Goal: Information Seeking & Learning: Learn about a topic

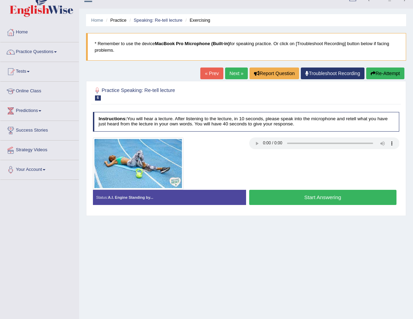
scroll to position [39, 0]
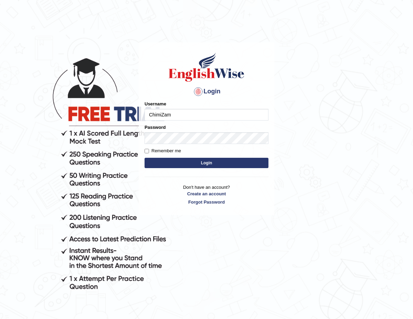
click at [229, 161] on button "Login" at bounding box center [207, 163] width 124 height 10
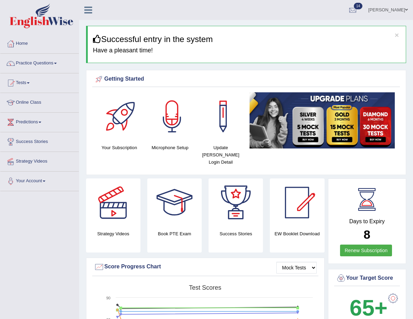
click at [52, 66] on link "Practice Questions" at bounding box center [39, 62] width 79 height 17
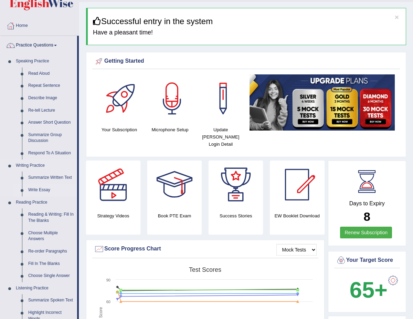
scroll to position [24, 0]
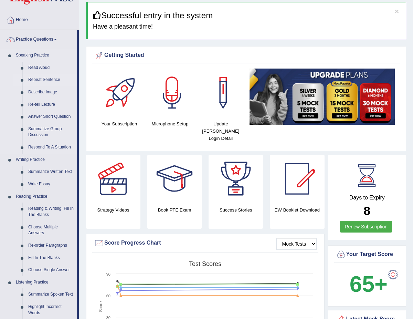
click at [44, 79] on link "Repeat Sentence" at bounding box center [51, 80] width 52 height 12
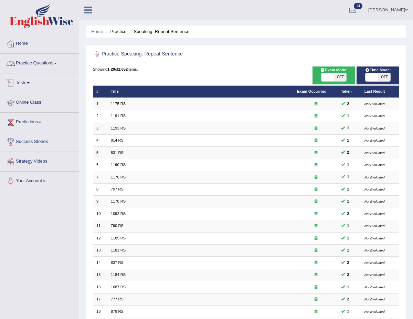
click at [32, 65] on link "Practice Questions" at bounding box center [39, 62] width 79 height 17
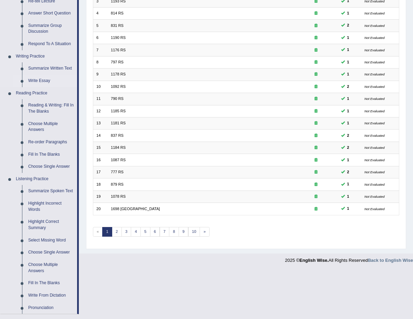
scroll to position [133, 0]
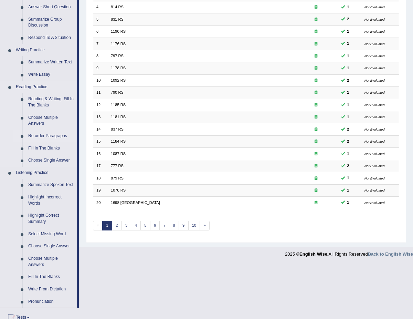
click at [55, 136] on link "Re-order Paragraphs" at bounding box center [51, 136] width 52 height 12
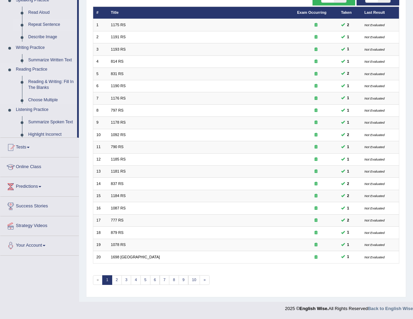
scroll to position [74, 0]
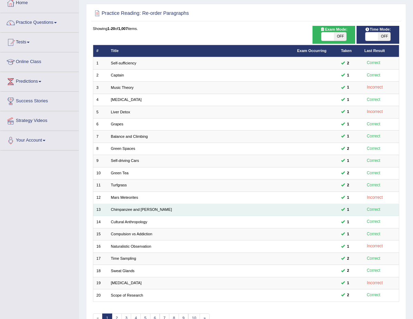
scroll to position [74, 0]
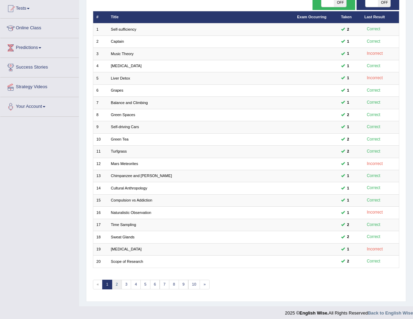
click at [114, 280] on link "2" at bounding box center [117, 285] width 10 height 10
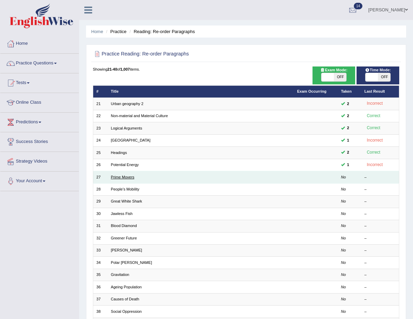
click at [126, 175] on link "Prime Movers" at bounding box center [122, 177] width 23 height 4
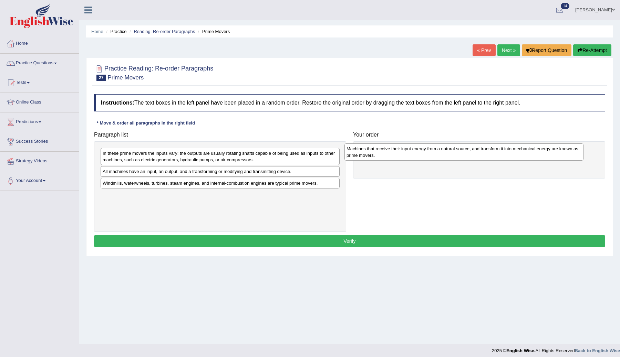
drag, startPoint x: 140, startPoint y: 198, endPoint x: 387, endPoint y: 149, distance: 252.3
click at [386, 149] on div "Machines that receive their input energy from a natural source, and transform i…" at bounding box center [463, 152] width 239 height 17
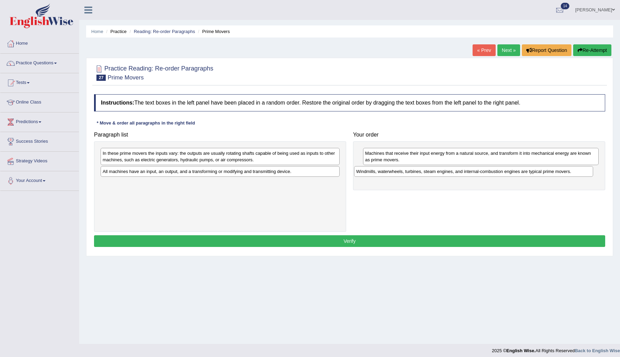
drag, startPoint x: 233, startPoint y: 182, endPoint x: 487, endPoint y: 170, distance: 253.7
click at [413, 170] on div "Windmills, waterwheels, turbines, steam engines, and internal-combustion engine…" at bounding box center [473, 171] width 239 height 11
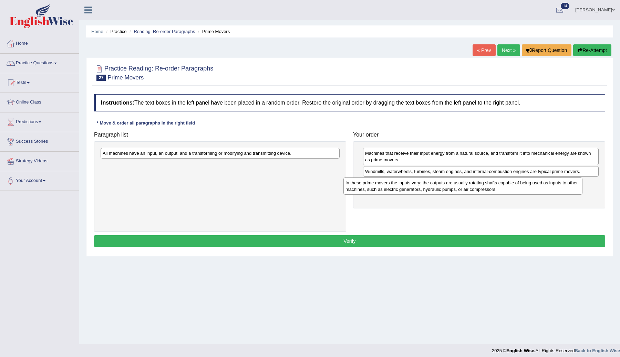
drag, startPoint x: 227, startPoint y: 159, endPoint x: 479, endPoint y: 187, distance: 253.6
click at [413, 187] on div "In these prime movers the inputs vary: the outputs are usually rotating shafts …" at bounding box center [462, 186] width 239 height 17
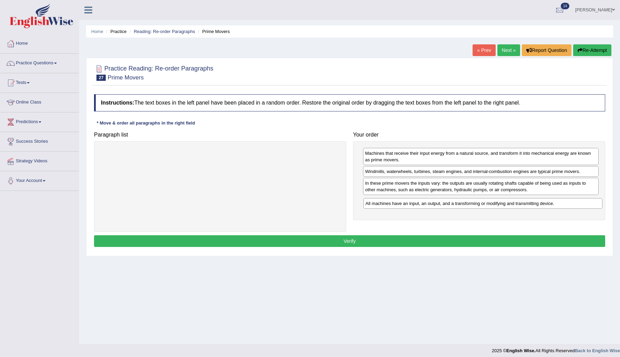
drag, startPoint x: 257, startPoint y: 152, endPoint x: 518, endPoint y: 201, distance: 266.1
click at [413, 201] on div "All machines have an input, an output, and a transforming or modifying and tran…" at bounding box center [482, 203] width 239 height 11
click at [391, 175] on div "Windmills, waterwheels, turbines, steam engines, and internal-combustion engine…" at bounding box center [479, 173] width 236 height 11
click at [342, 242] on button "Verify" at bounding box center [349, 242] width 511 height 12
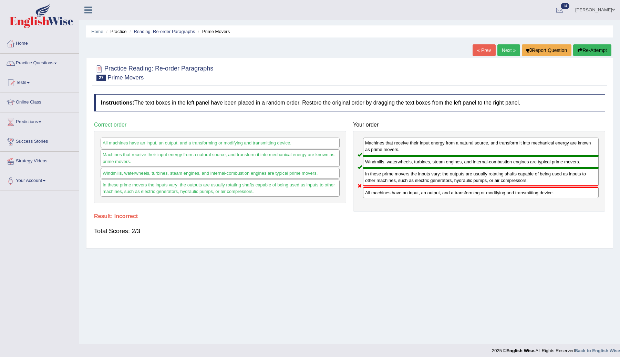
scroll to position [4, 0]
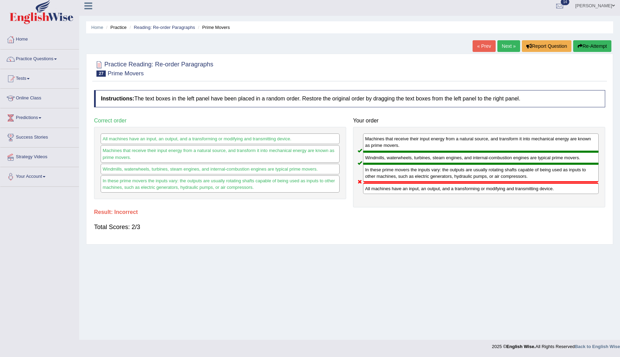
click at [413, 47] on link "Next »" at bounding box center [508, 46] width 23 height 12
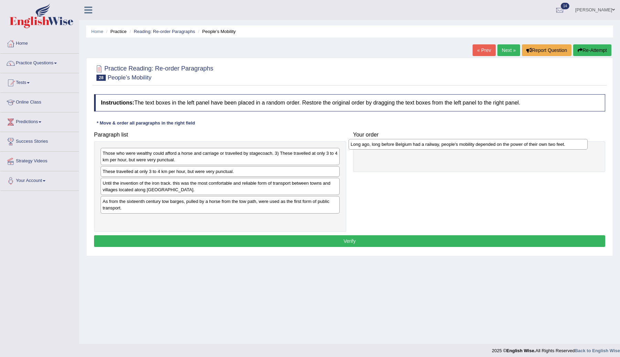
drag, startPoint x: 240, startPoint y: 152, endPoint x: 493, endPoint y: 141, distance: 253.3
click at [493, 141] on div "Long ago, long before Belgium had a railway, people's mobility depended on the …" at bounding box center [467, 144] width 239 height 11
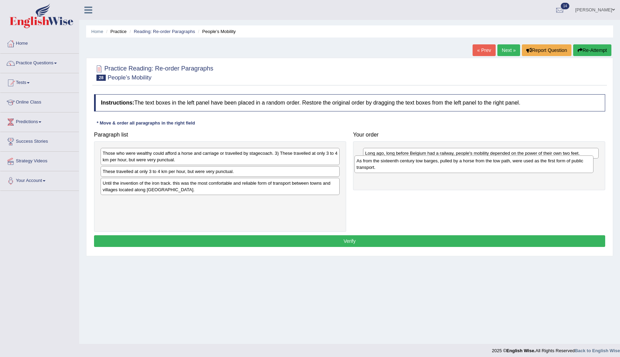
drag, startPoint x: 166, startPoint y: 206, endPoint x: 425, endPoint y: 166, distance: 261.9
click at [420, 165] on div "As from the sixteenth century tow barges, pulled by a horse from the tow path, …" at bounding box center [473, 164] width 239 height 17
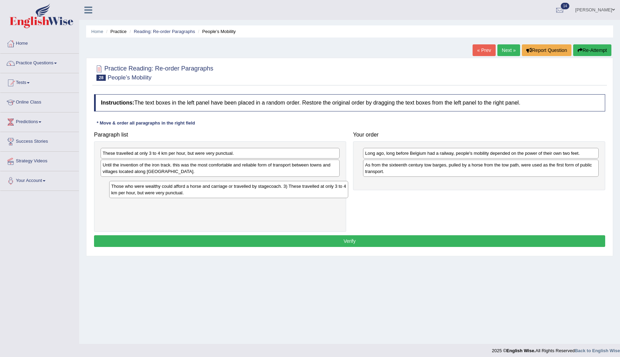
drag, startPoint x: 222, startPoint y: 157, endPoint x: 229, endPoint y: 187, distance: 30.9
click at [229, 188] on div "Those who were wealthy could afford a horse and carriage or travelled by stagec…" at bounding box center [228, 189] width 239 height 17
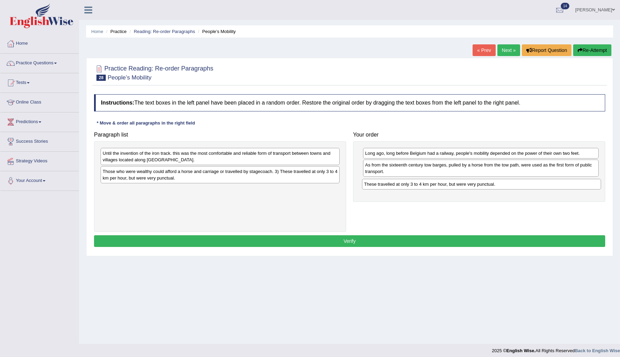
drag, startPoint x: 195, startPoint y: 154, endPoint x: 456, endPoint y: 185, distance: 263.2
click at [456, 185] on div "These travelled at only 3 to 4 km per hour, but were very punctual." at bounding box center [481, 184] width 239 height 11
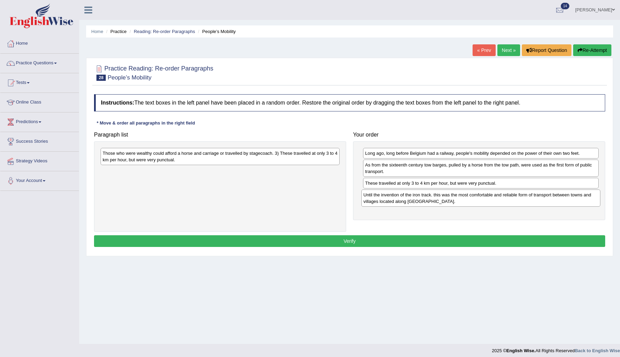
drag, startPoint x: 220, startPoint y: 158, endPoint x: 479, endPoint y: 198, distance: 262.3
click at [480, 199] on div "Until the invention of the iron track. this was the most comfortable and reliab…" at bounding box center [480, 198] width 239 height 17
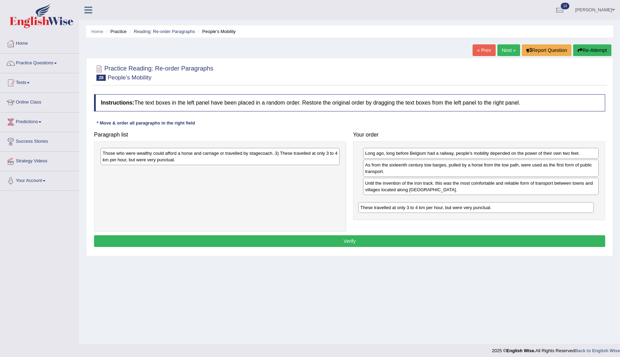
drag, startPoint x: 451, startPoint y: 187, endPoint x: 449, endPoint y: 208, distance: 20.8
click at [449, 208] on div "These travelled at only 3 to 4 km per hour, but were very punctual." at bounding box center [476, 207] width 236 height 11
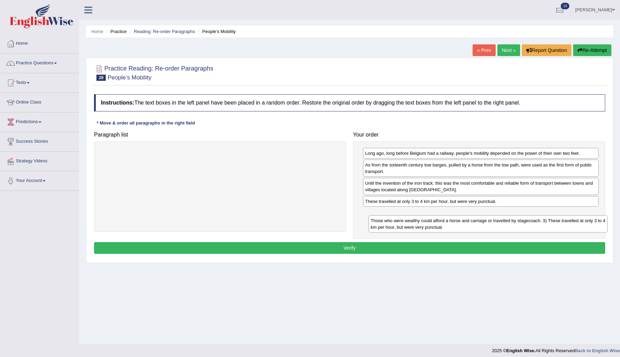
drag, startPoint x: 225, startPoint y: 158, endPoint x: 484, endPoint y: 223, distance: 267.3
click at [487, 223] on div "Those who were wealthy could afford a horse and carriage or travelled by stagec…" at bounding box center [487, 224] width 239 height 17
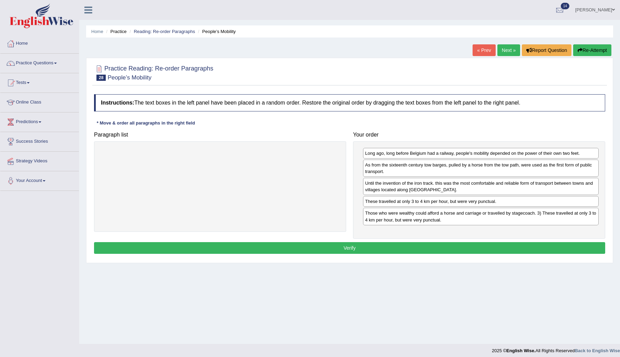
click at [370, 250] on button "Verify" at bounding box center [349, 248] width 511 height 12
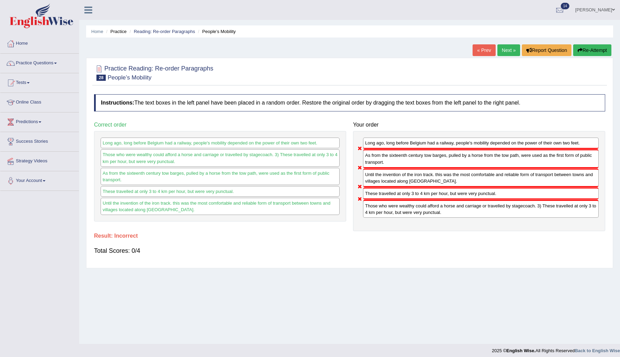
drag, startPoint x: 381, startPoint y: 214, endPoint x: 383, endPoint y: 173, distance: 41.7
click at [383, 173] on div "Long ago, long before Belgium had a railway, people's mobility depended on the …" at bounding box center [479, 181] width 252 height 100
drag, startPoint x: 393, startPoint y: 198, endPoint x: 400, endPoint y: 209, distance: 14.1
click at [400, 209] on div "Long ago, long before Belgium had a railway, people's mobility depended on the …" at bounding box center [479, 181] width 252 height 100
click at [587, 49] on button "Re-Attempt" at bounding box center [592, 50] width 38 height 12
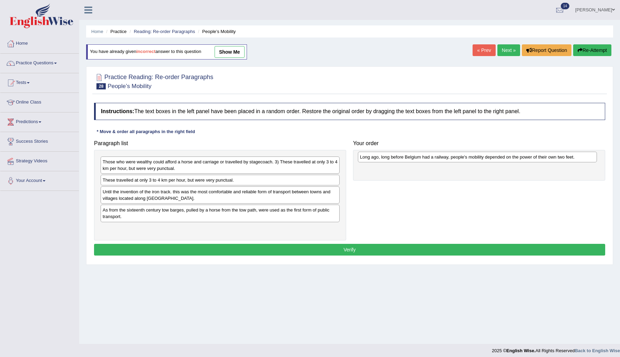
drag, startPoint x: 166, startPoint y: 165, endPoint x: 423, endPoint y: 160, distance: 257.3
click at [423, 160] on div "Long ago, long before Belgium had a railway, people's mobility depended on the …" at bounding box center [477, 157] width 239 height 11
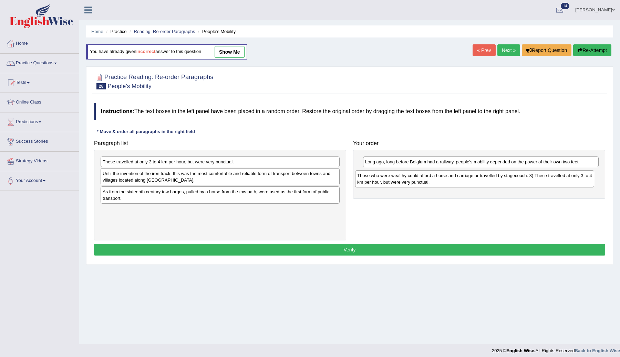
drag, startPoint x: 203, startPoint y: 167, endPoint x: 458, endPoint y: 180, distance: 254.8
click at [458, 180] on div "Those who were wealthy could afford a horse and carriage or travelled by stagec…" at bounding box center [474, 178] width 239 height 17
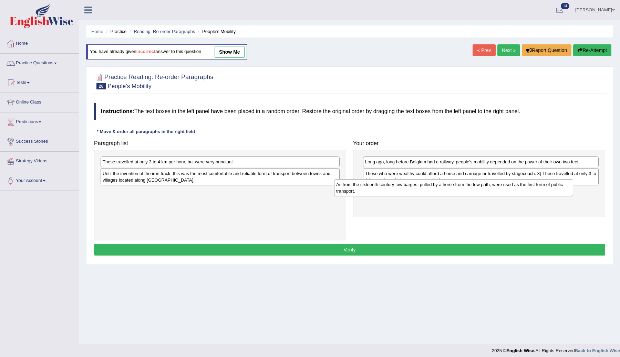
drag, startPoint x: 175, startPoint y: 198, endPoint x: 408, endPoint y: 189, distance: 233.3
click at [408, 190] on div "As from the sixteenth century tow barges, pulled by a horse from the tow path, …" at bounding box center [453, 187] width 239 height 17
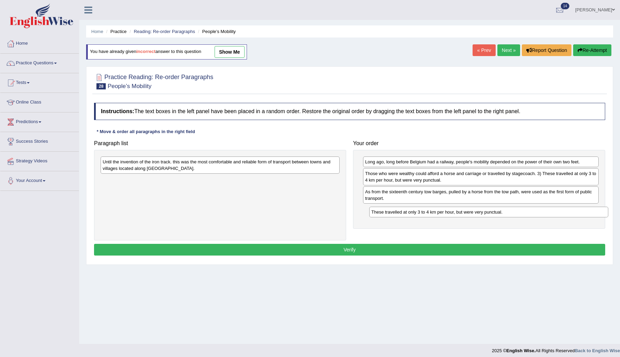
drag, startPoint x: 198, startPoint y: 162, endPoint x: 466, endPoint y: 209, distance: 272.3
click at [466, 210] on div "These travelled at only 3 to 4 km per hour, but were very punctual." at bounding box center [488, 212] width 239 height 11
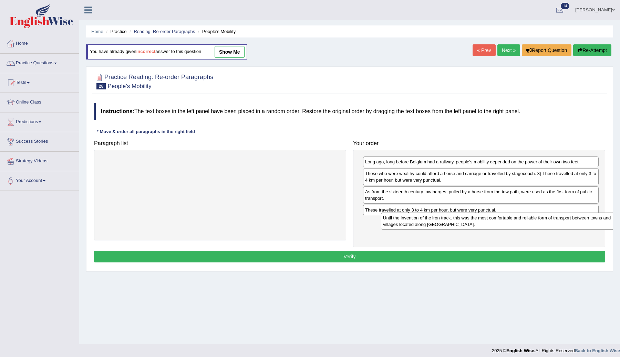
drag, startPoint x: 257, startPoint y: 165, endPoint x: 524, endPoint y: 227, distance: 274.3
click at [524, 227] on div "Until the invention of the iron track. this was the most comfortable and reliab…" at bounding box center [500, 221] width 239 height 17
click at [412, 258] on button "Verify" at bounding box center [349, 257] width 511 height 12
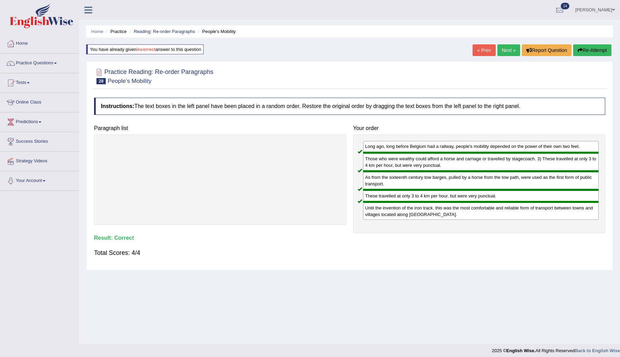
click at [501, 49] on link "Next »" at bounding box center [508, 50] width 23 height 12
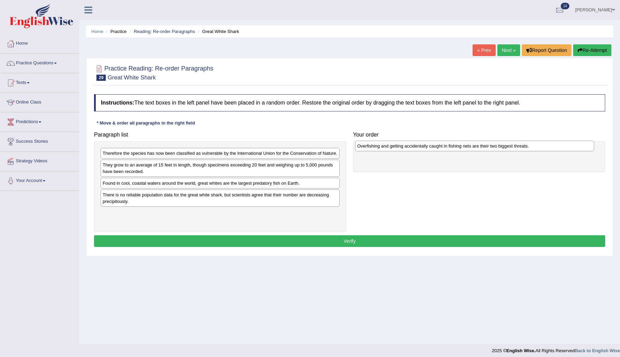
drag, startPoint x: 178, startPoint y: 171, endPoint x: 432, endPoint y: 146, distance: 254.7
click at [432, 146] on div "Overfishing and getting accidentally caught in fishing nets are their two bigge…" at bounding box center [474, 146] width 239 height 11
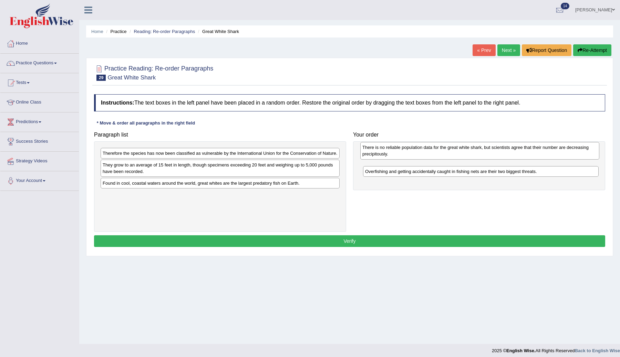
drag, startPoint x: 155, startPoint y: 207, endPoint x: 415, endPoint y: 153, distance: 264.8
click at [415, 153] on div "There is no reliable population data for the great white shark, but scientists …" at bounding box center [479, 150] width 239 height 17
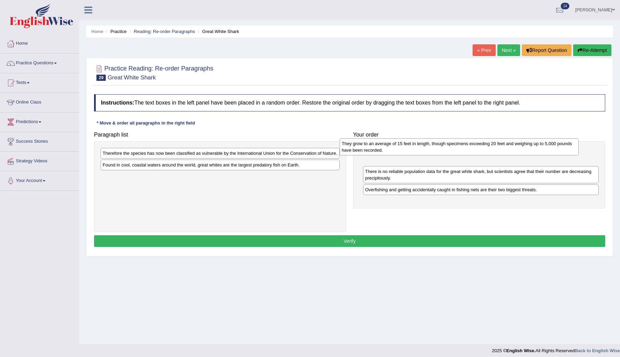
drag, startPoint x: 240, startPoint y: 178, endPoint x: 485, endPoint y: 148, distance: 246.9
click at [485, 148] on div "They grow to an average of 15 feet in length, though specimens exceeding 20 fee…" at bounding box center [459, 146] width 239 height 17
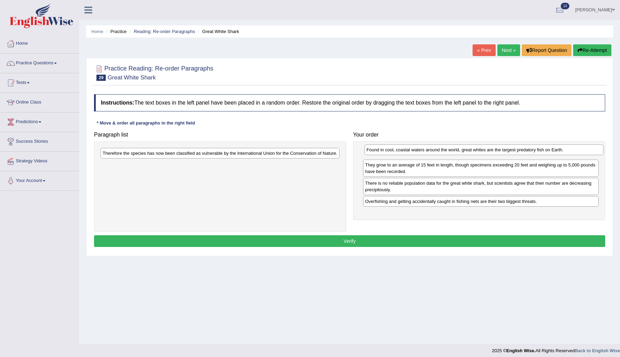
drag, startPoint x: 194, startPoint y: 172, endPoint x: 458, endPoint y: 150, distance: 264.6
click at [458, 150] on div "Found in cool, coastal waters around the world, great whites are the largest pr…" at bounding box center [483, 150] width 239 height 11
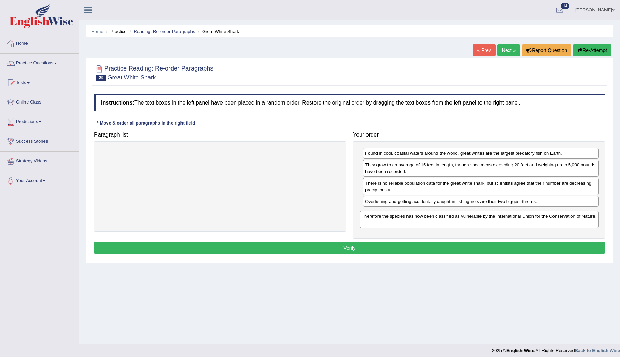
drag, startPoint x: 183, startPoint y: 157, endPoint x: 442, endPoint y: 219, distance: 266.3
click at [442, 220] on div "Therefore the species has now been classified as vulnerable by the Internationa…" at bounding box center [478, 219] width 239 height 17
click at [348, 250] on button "Verify" at bounding box center [349, 248] width 511 height 12
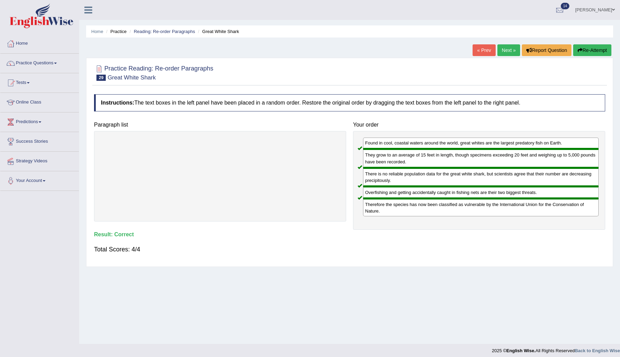
click at [499, 51] on link "Next »" at bounding box center [508, 50] width 23 height 12
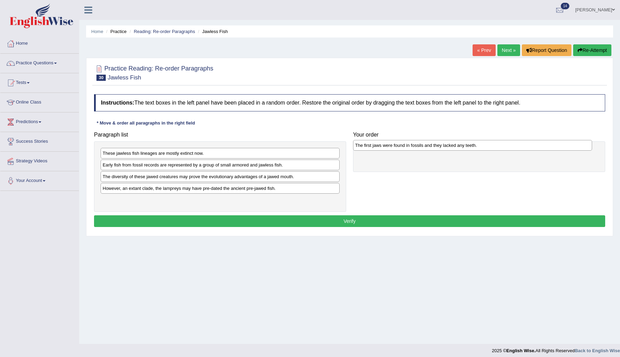
drag, startPoint x: 160, startPoint y: 200, endPoint x: 413, endPoint y: 145, distance: 258.3
click at [413, 145] on div "The first jaws were found in fossils and they lacked any teeth." at bounding box center [472, 145] width 239 height 11
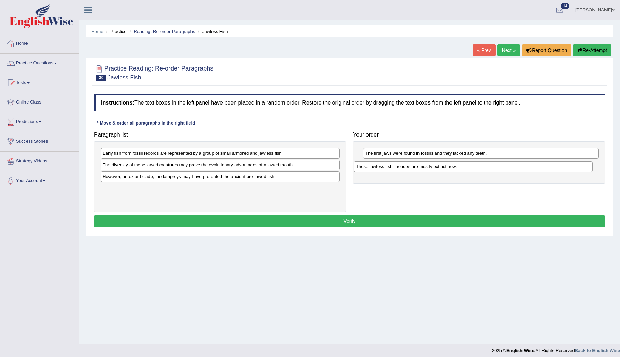
drag, startPoint x: 180, startPoint y: 154, endPoint x: 442, endPoint y: 163, distance: 261.8
click at [442, 163] on div "These jawless fish lineages are mostly extinct now." at bounding box center [473, 166] width 239 height 11
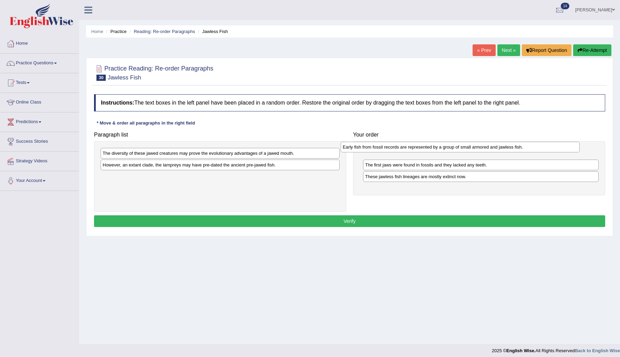
drag, startPoint x: 173, startPoint y: 156, endPoint x: 415, endPoint y: 150, distance: 241.8
click at [415, 150] on div "Early fish from fossil records are represented by a group of small armored and …" at bounding box center [460, 147] width 239 height 11
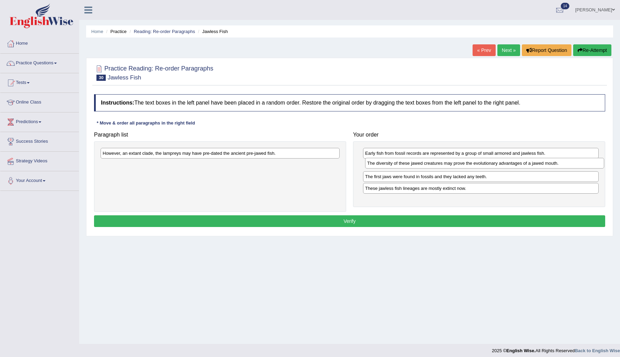
drag, startPoint x: 200, startPoint y: 154, endPoint x: 464, endPoint y: 164, distance: 264.6
click at [464, 164] on div "The diversity of these jawed creatures may prove the evolutionary advantages of…" at bounding box center [484, 163] width 239 height 11
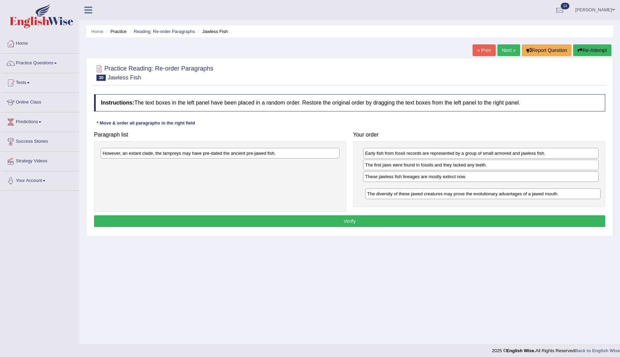
drag, startPoint x: 417, startPoint y: 166, endPoint x: 419, endPoint y: 191, distance: 25.3
click at [419, 193] on div "The diversity of these jawed creatures may prove the evolutionary advantages of…" at bounding box center [483, 194] width 236 height 11
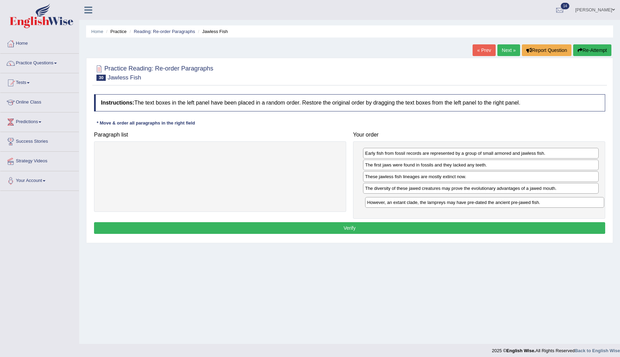
drag, startPoint x: 256, startPoint y: 153, endPoint x: 520, endPoint y: 202, distance: 269.0
click at [520, 202] on div "However, an extant clade, the lampreys may have pre-dated the ancient pre-jawed…" at bounding box center [484, 202] width 239 height 11
drag, startPoint x: 440, startPoint y: 190, endPoint x: 439, endPoint y: 200, distance: 10.4
click at [439, 200] on div "The diversity of these jawed creatures may prove the evolutionary advantages of…" at bounding box center [480, 199] width 236 height 11
click at [401, 230] on button "Verify" at bounding box center [349, 228] width 511 height 12
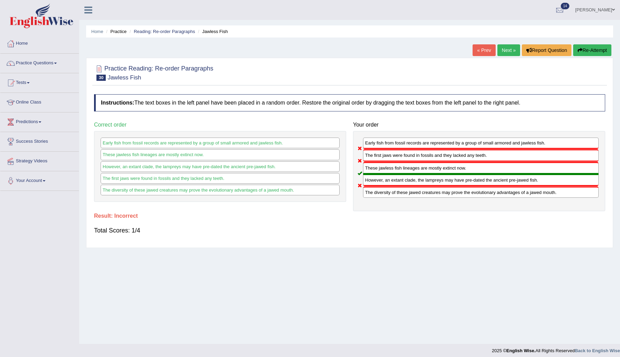
drag, startPoint x: 399, startPoint y: 170, endPoint x: 400, endPoint y: 152, distance: 17.9
click at [400, 153] on div "Early fish from fossil records are represented by a group of small armored and …" at bounding box center [479, 171] width 252 height 80
click at [508, 48] on link "Next »" at bounding box center [508, 50] width 23 height 12
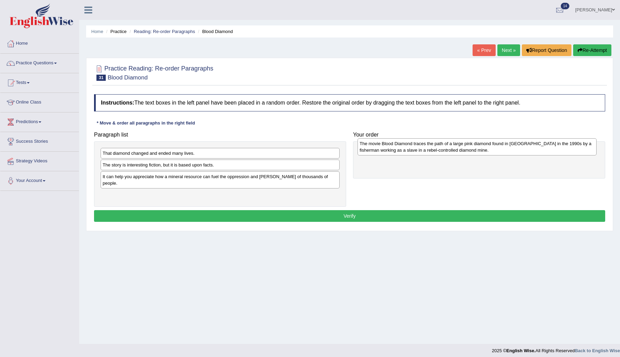
drag, startPoint x: 186, startPoint y: 182, endPoint x: 443, endPoint y: 149, distance: 259.0
click at [443, 149] on div "The movie Blood Diamond traces the path of a large pink diamond found in Sierra…" at bounding box center [476, 146] width 239 height 17
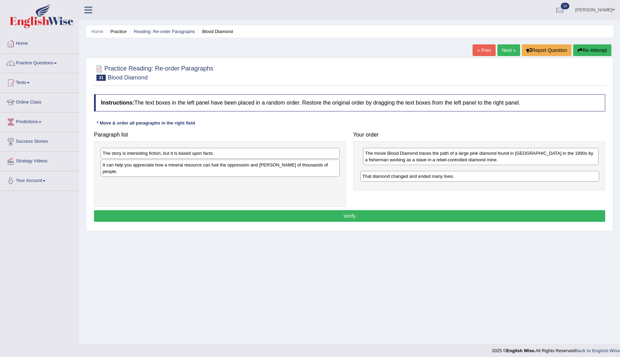
drag, startPoint x: 148, startPoint y: 155, endPoint x: 405, endPoint y: 177, distance: 257.2
click at [405, 178] on div "That diamond changed and ended many lives." at bounding box center [479, 176] width 239 height 11
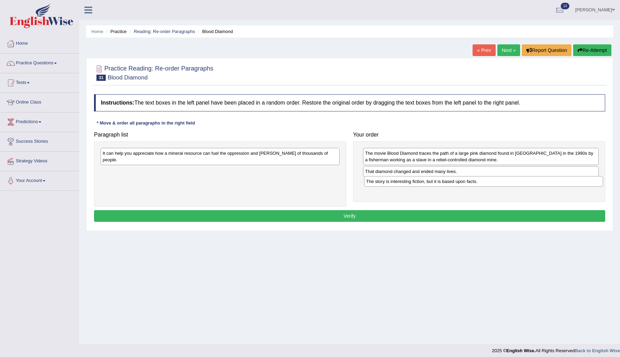
drag, startPoint x: 145, startPoint y: 155, endPoint x: 409, endPoint y: 185, distance: 265.8
click at [409, 185] on div "The story is interesting fiction, but it is based upon facts." at bounding box center [483, 181] width 239 height 11
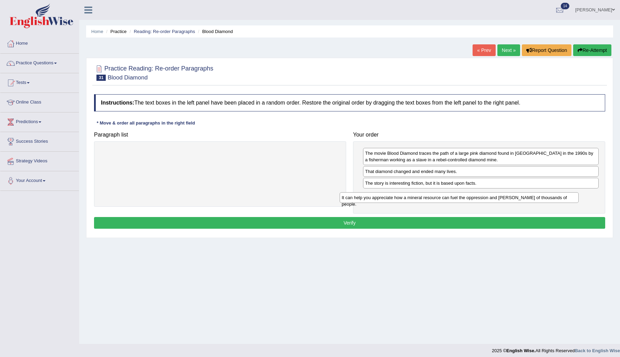
drag, startPoint x: 195, startPoint y: 156, endPoint x: 437, endPoint y: 200, distance: 245.7
click at [437, 200] on div "It can help you appreciate how a mineral resource can fuel the oppression and s…" at bounding box center [459, 197] width 239 height 11
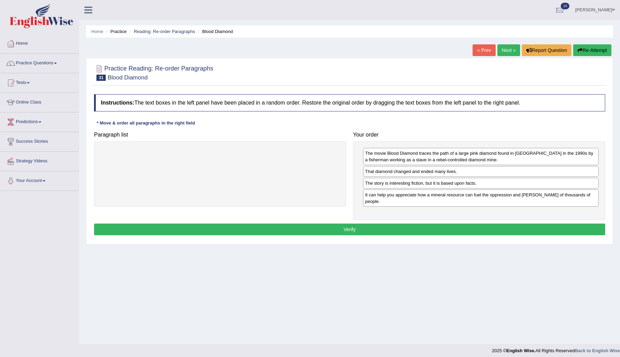
click at [444, 224] on button "Verify" at bounding box center [349, 230] width 511 height 12
